Goal: Information Seeking & Learning: Learn about a topic

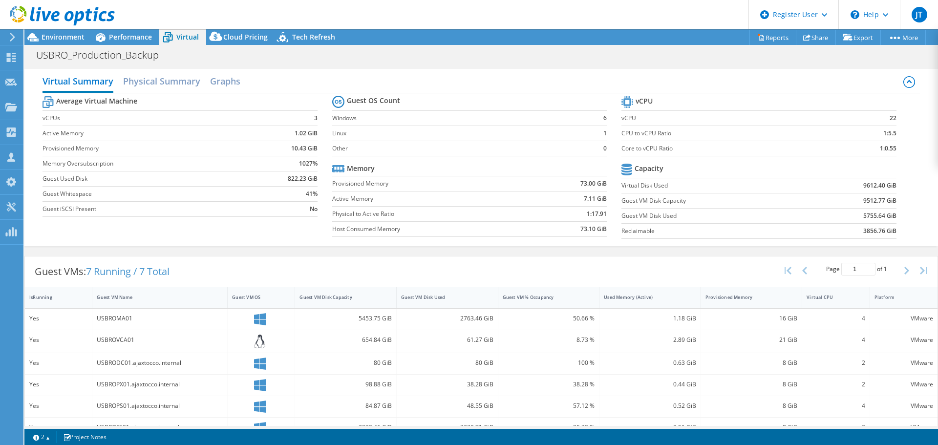
select select "USD"
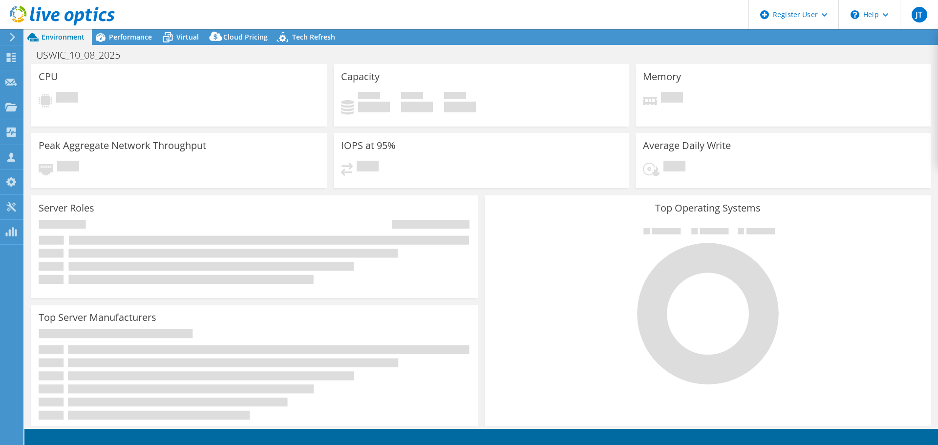
select select "USD"
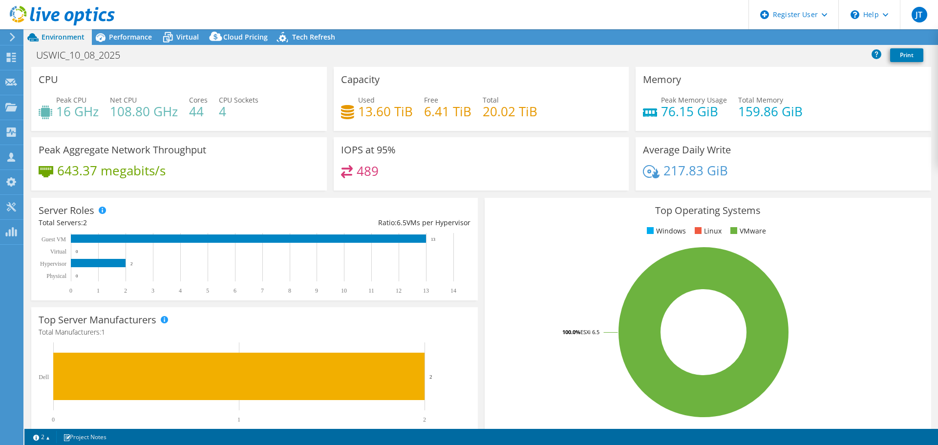
click at [337, 64] on div "USWIC_10_08_2025 Print" at bounding box center [481, 56] width 914 height 21
click at [126, 40] on span "Performance" at bounding box center [130, 36] width 43 height 9
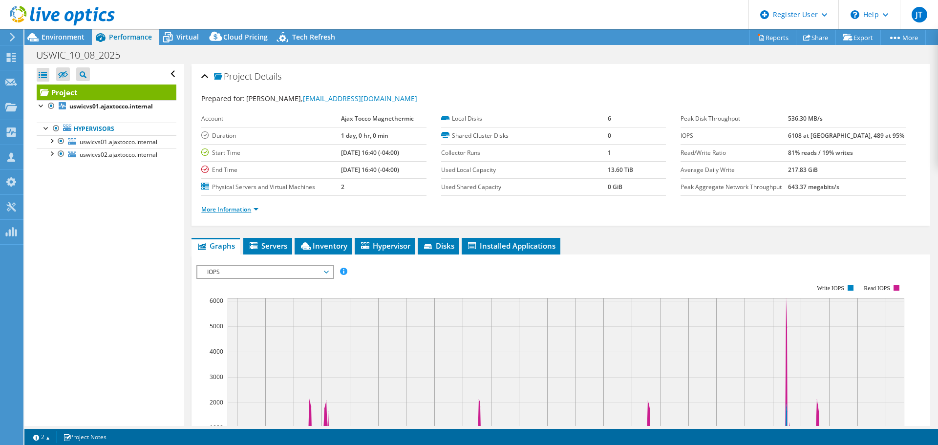
click at [252, 207] on link "More Information" at bounding box center [229, 209] width 57 height 8
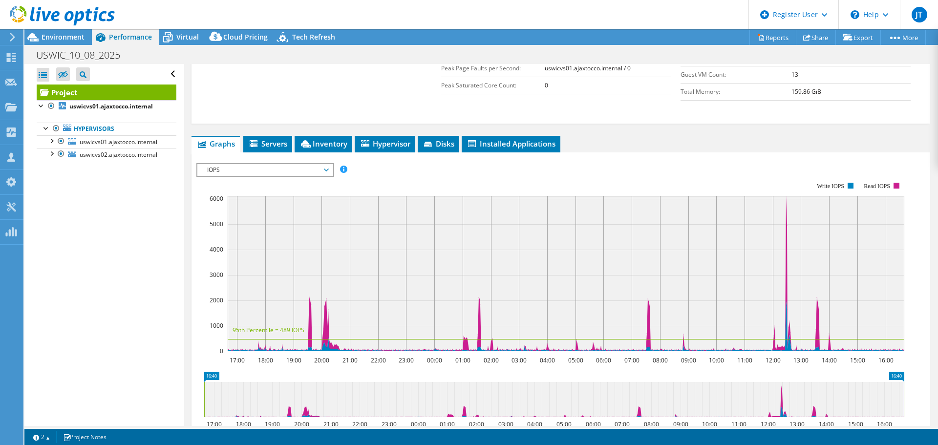
scroll to position [195, 0]
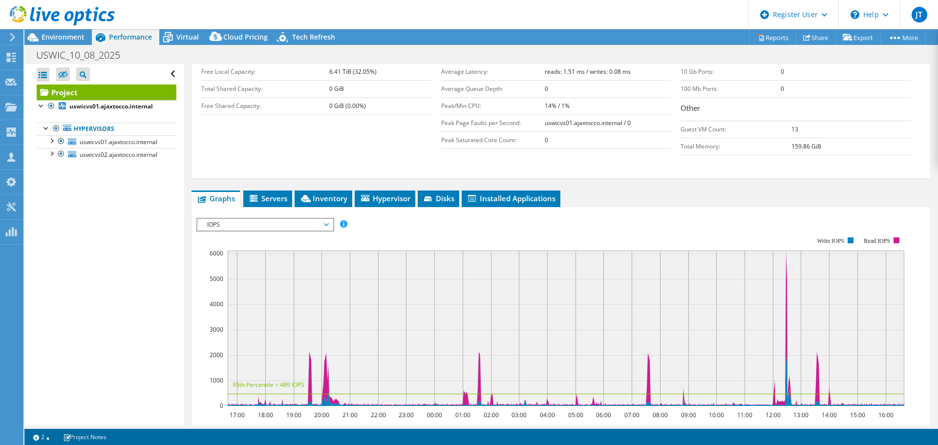
click at [293, 233] on rect at bounding box center [550, 321] width 708 height 195
drag, startPoint x: 293, startPoint y: 230, endPoint x: 291, endPoint y: 236, distance: 6.2
click at [292, 235] on div "IOPS Disk Throughput IO Size Latency Queue Depth CPU Percentage Memory Page Fau…" at bounding box center [560, 385] width 729 height 334
click at [326, 223] on span "IOPS" at bounding box center [265, 225] width 126 height 12
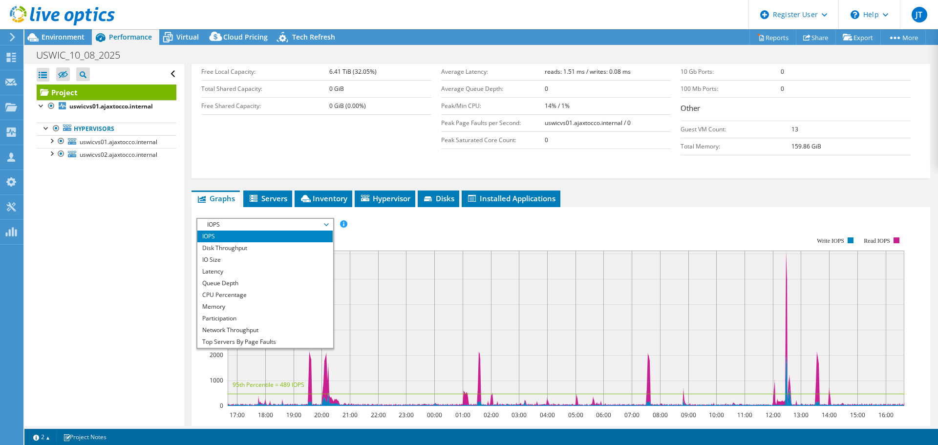
drag, startPoint x: 291, startPoint y: 327, endPoint x: 284, endPoint y: 333, distance: 9.4
click at [291, 327] on li "Network Throughput" at bounding box center [264, 330] width 135 height 12
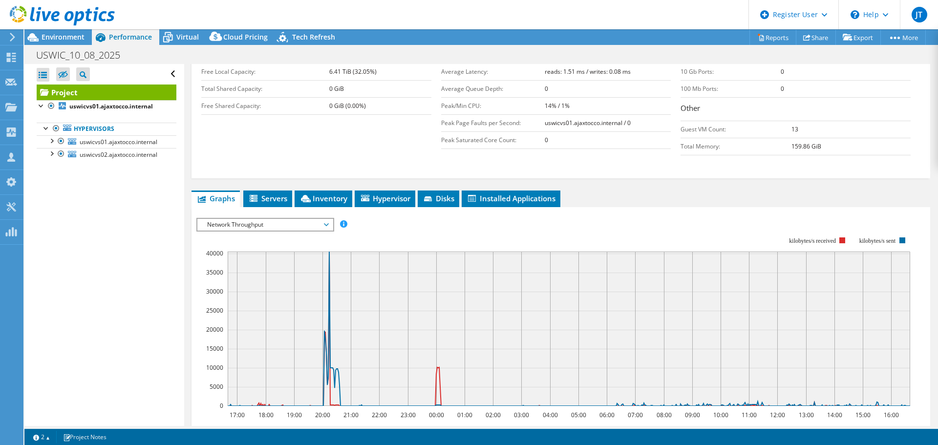
click at [143, 304] on div "Open All Close All Hide Excluded Nodes Project Tree Filter" at bounding box center [103, 245] width 159 height 362
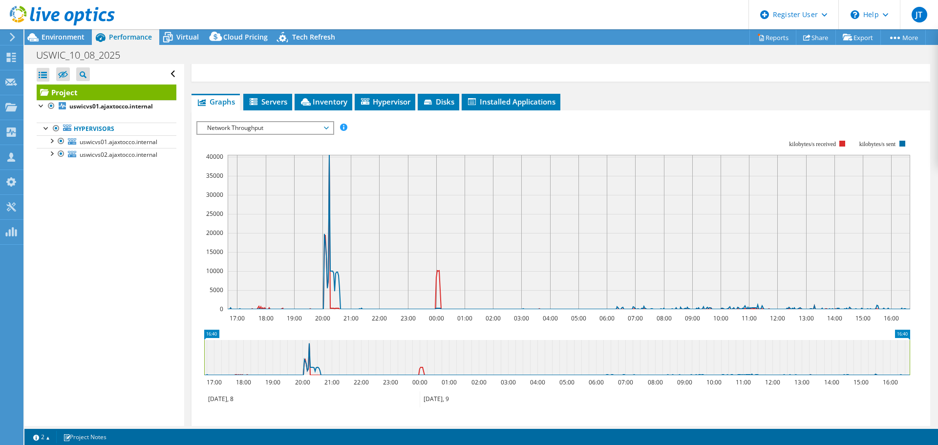
scroll to position [293, 0]
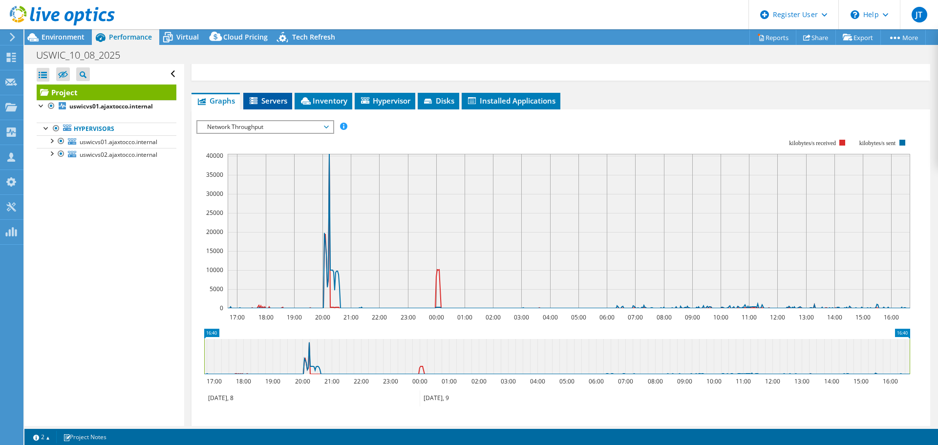
click at [282, 95] on li "Servers" at bounding box center [267, 101] width 49 height 17
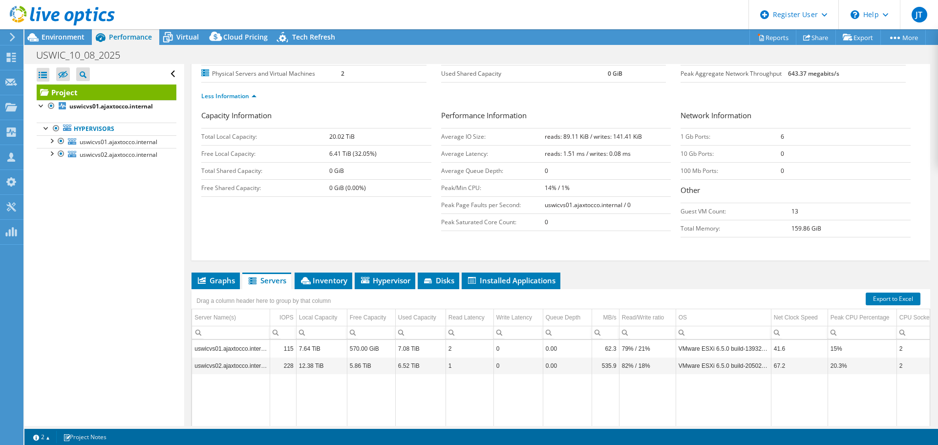
scroll to position [26, 0]
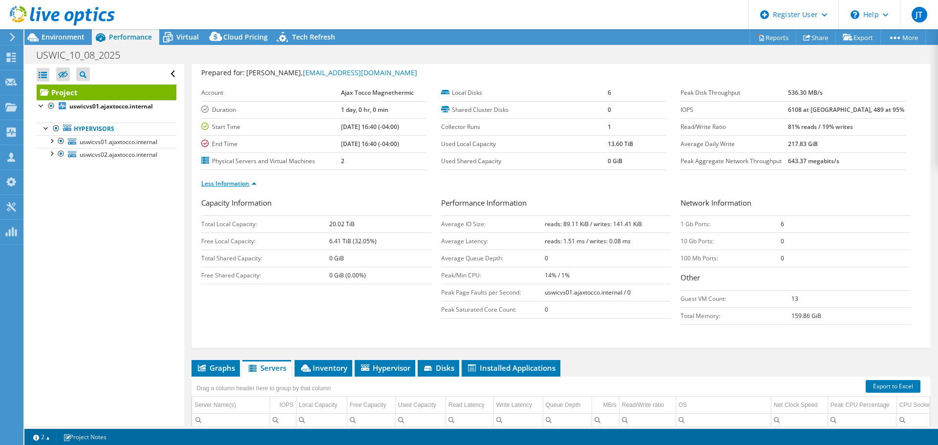
click at [252, 183] on link "Less Information" at bounding box center [228, 183] width 55 height 8
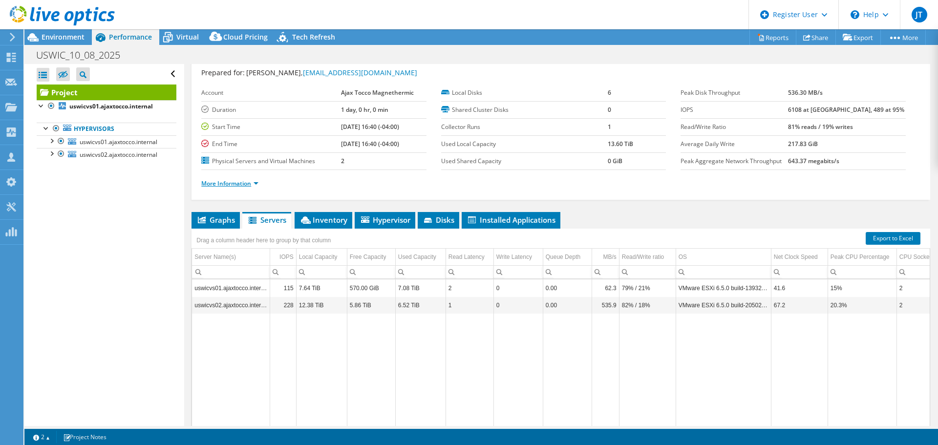
click at [244, 184] on link "More Information" at bounding box center [229, 183] width 57 height 8
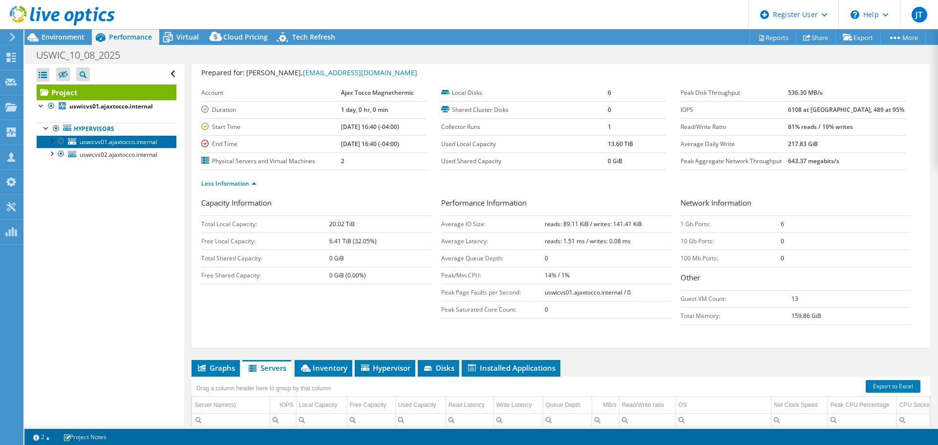
click at [123, 143] on span "uswicvs01.ajaxtocco.internal" at bounding box center [119, 142] width 78 height 8
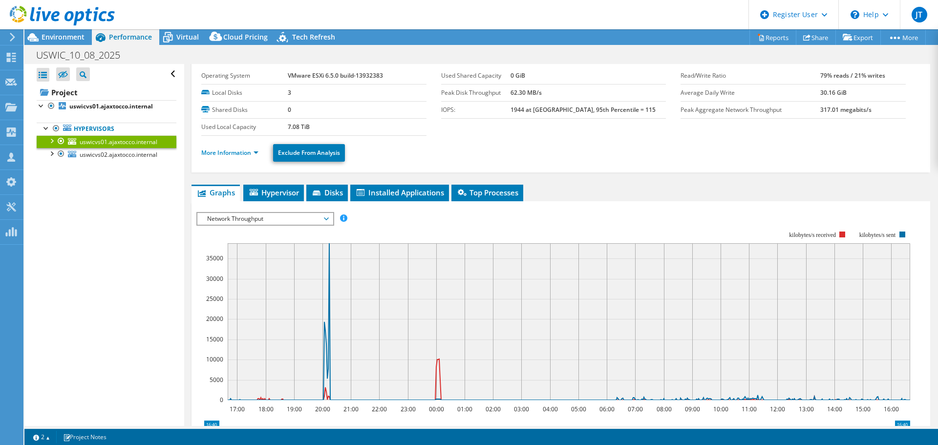
click at [234, 162] on div "More Information Exclude From Analysis" at bounding box center [560, 153] width 719 height 34
click at [237, 155] on link "More Information" at bounding box center [229, 153] width 57 height 8
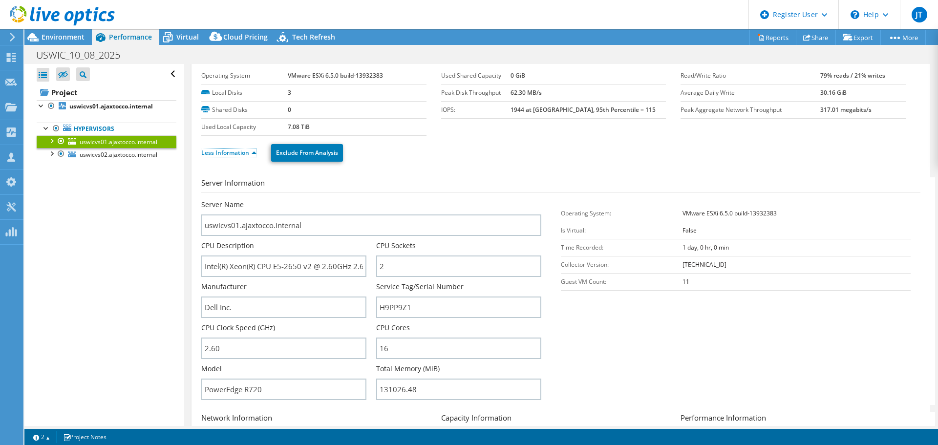
scroll to position [0, 0]
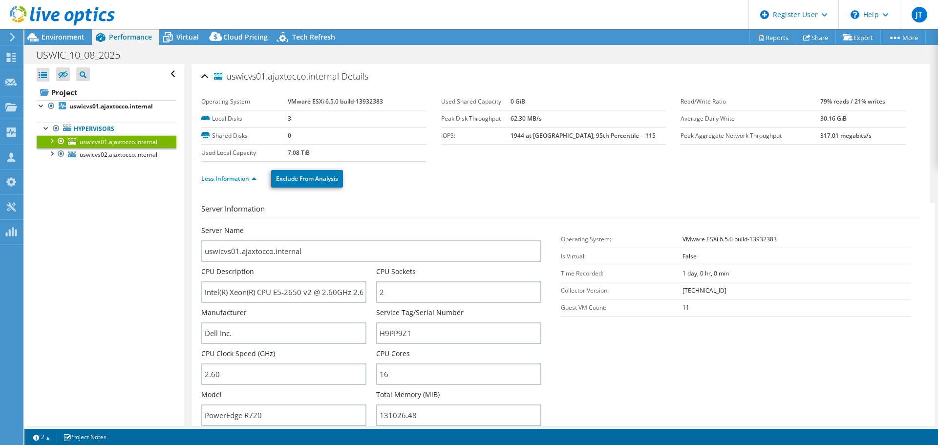
click at [452, 197] on div "Server Information Server Name uswicvs01.ajaxtocco.internal CPU Description Int…" at bounding box center [560, 417] width 719 height 443
